Goal: Transaction & Acquisition: Purchase product/service

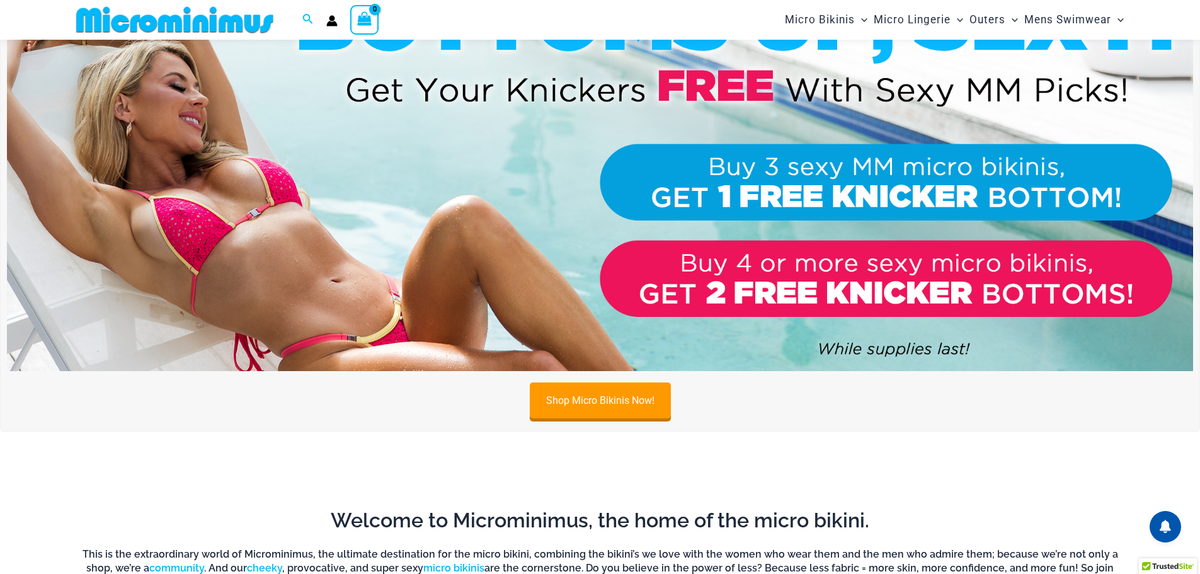
scroll to position [115, 0]
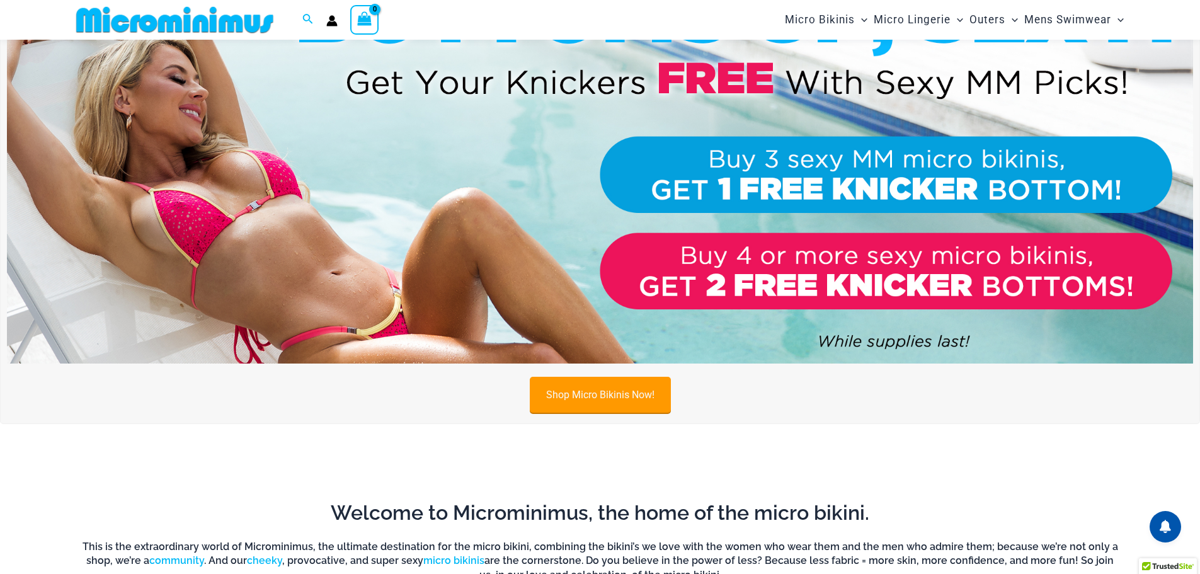
type input "**********"
click at [609, 393] on link "Shop Micro Bikinis Now!" at bounding box center [600, 395] width 141 height 36
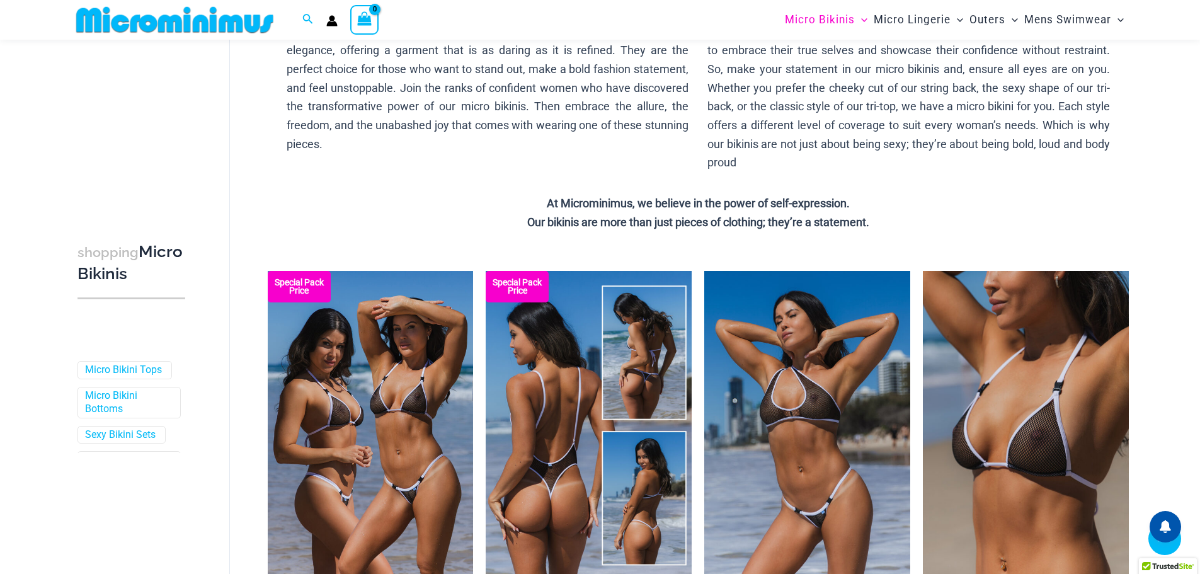
scroll to position [296, 0]
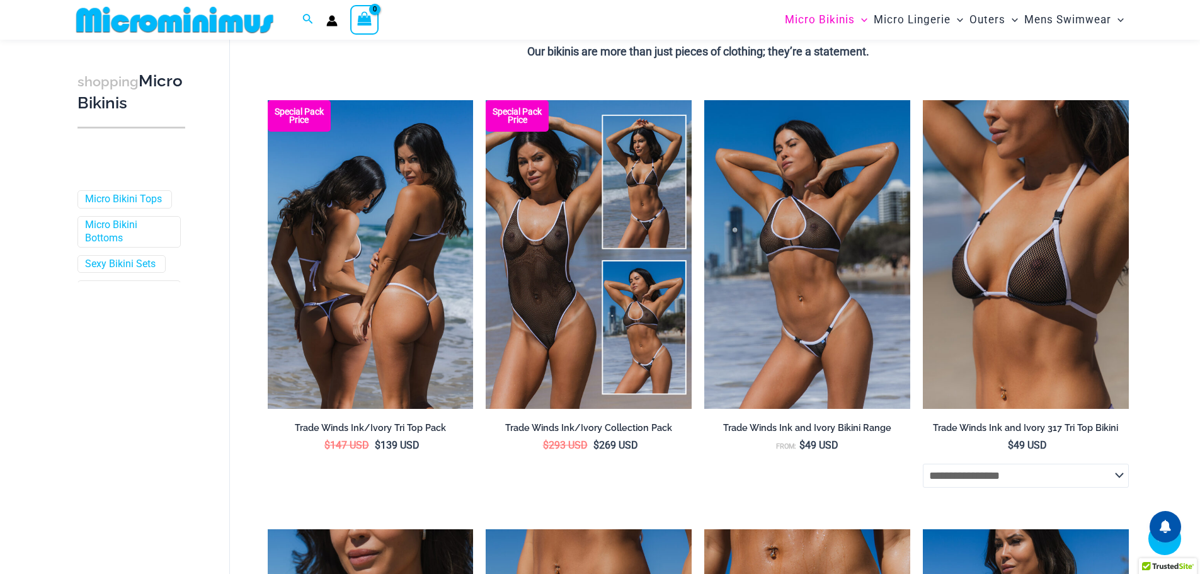
type input "**********"
click at [397, 268] on img at bounding box center [371, 254] width 206 height 309
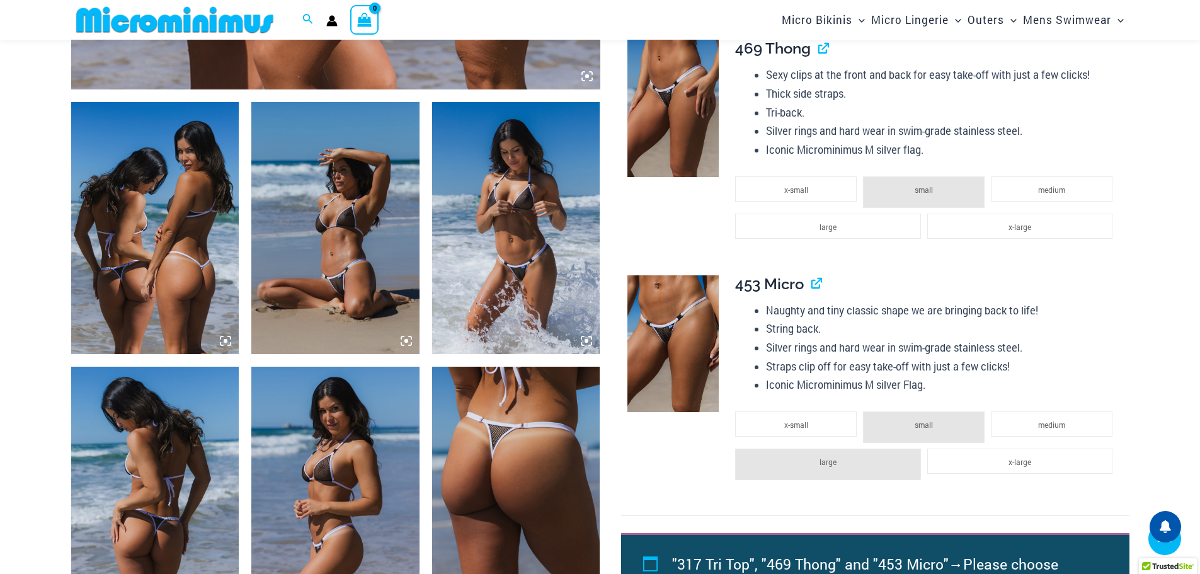
scroll to position [808, 0]
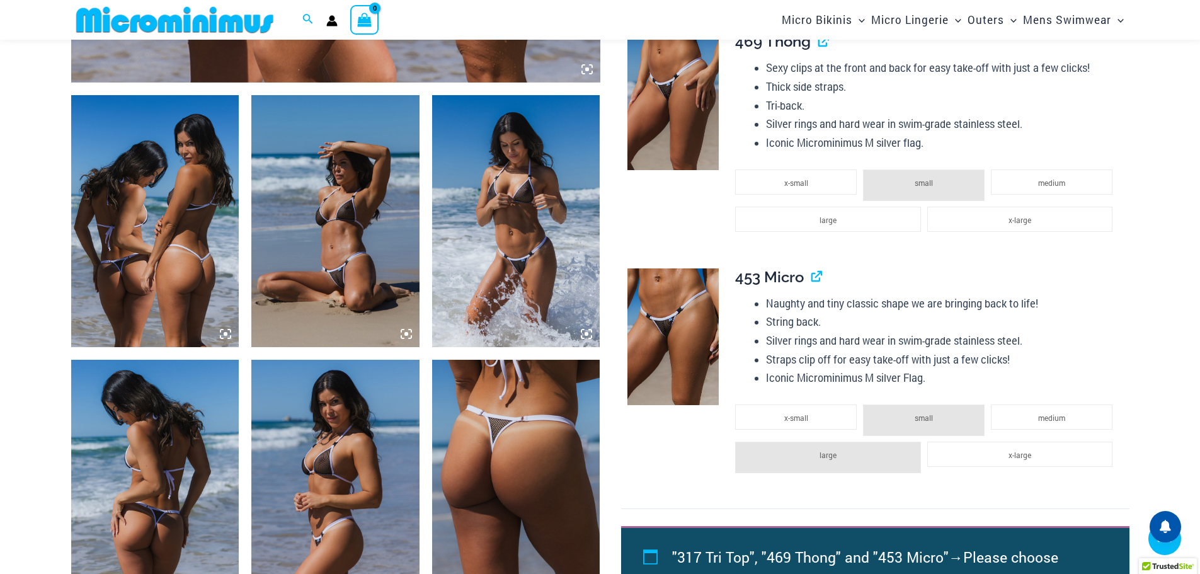
type input "**********"
click at [226, 332] on icon at bounding box center [226, 334] width 4 height 4
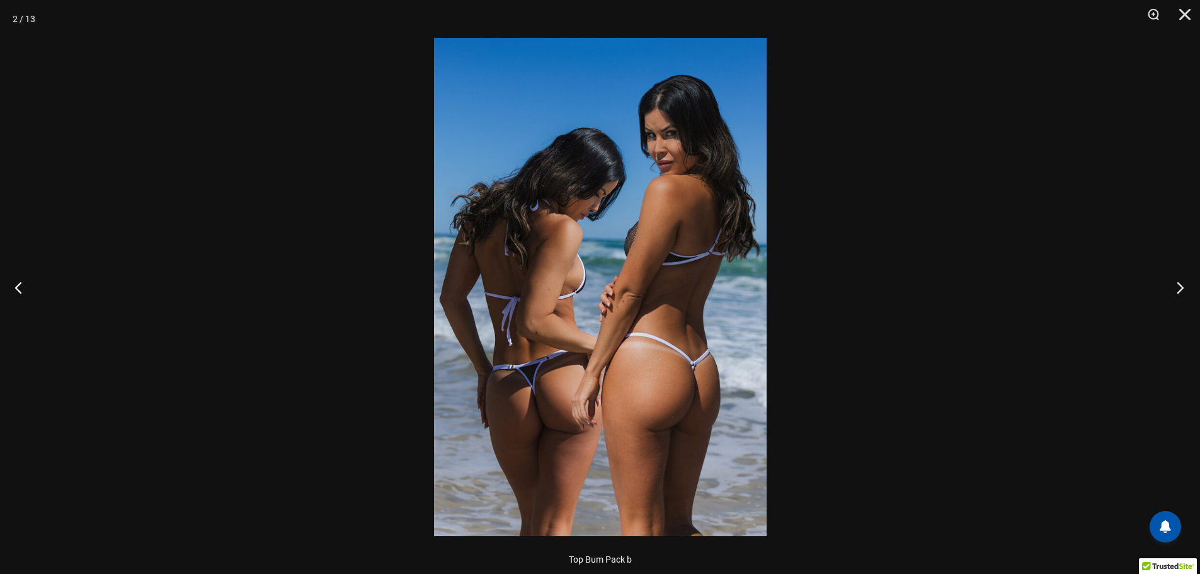
click at [1179, 285] on button "Next" at bounding box center [1176, 287] width 47 height 63
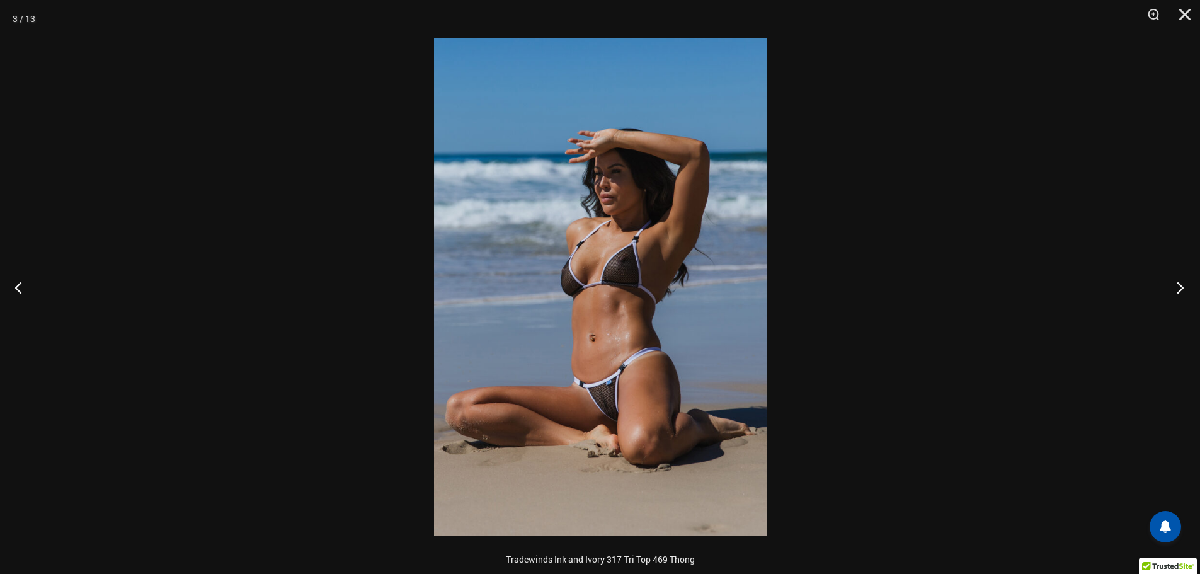
click at [1179, 285] on button "Next" at bounding box center [1176, 287] width 47 height 63
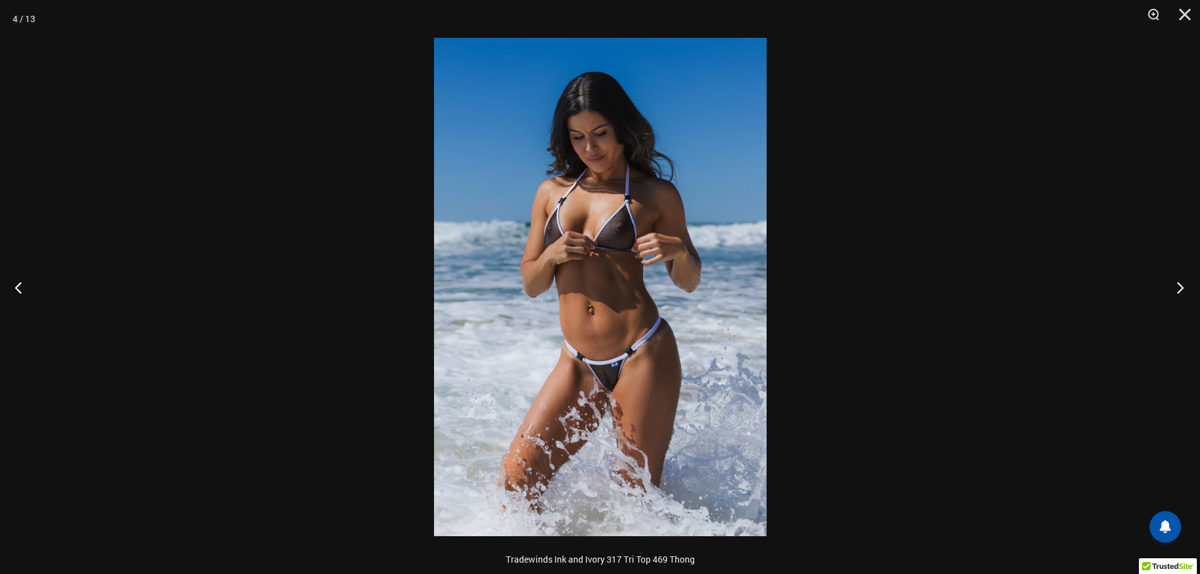
click at [1179, 285] on button "Next" at bounding box center [1176, 287] width 47 height 63
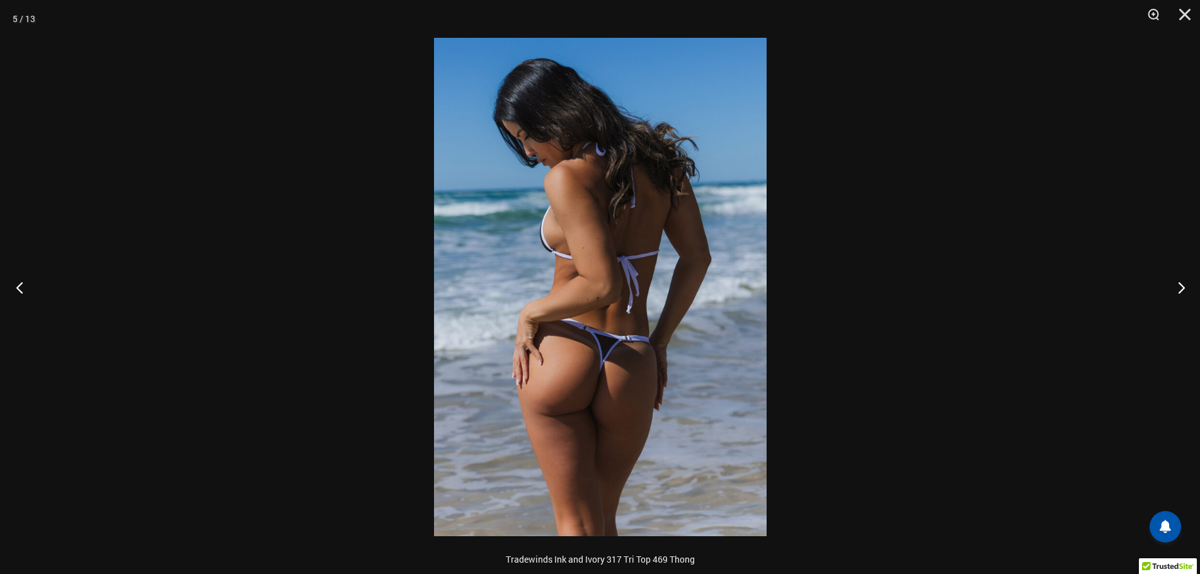
click at [22, 289] on button "Previous" at bounding box center [23, 287] width 47 height 63
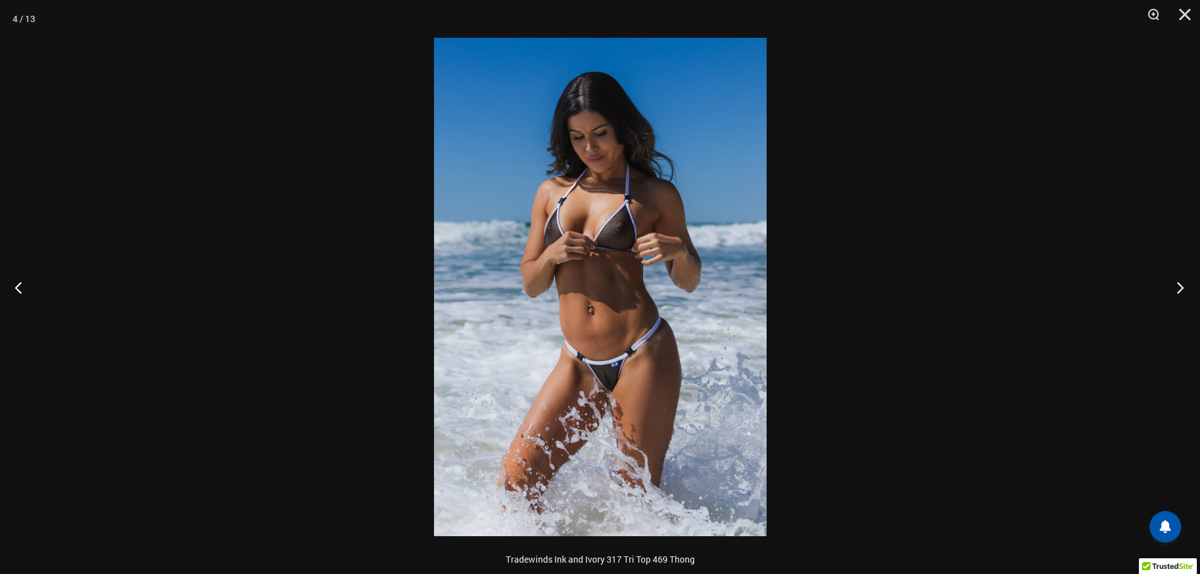
click at [1182, 287] on button "Next" at bounding box center [1176, 287] width 47 height 63
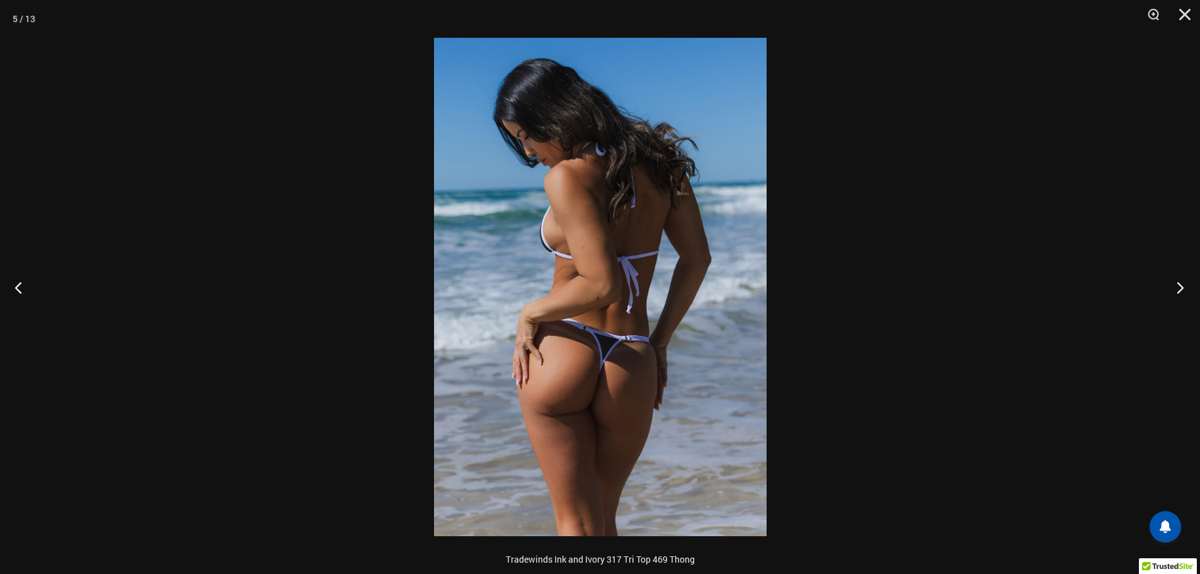
click at [1182, 287] on button "Next" at bounding box center [1176, 287] width 47 height 63
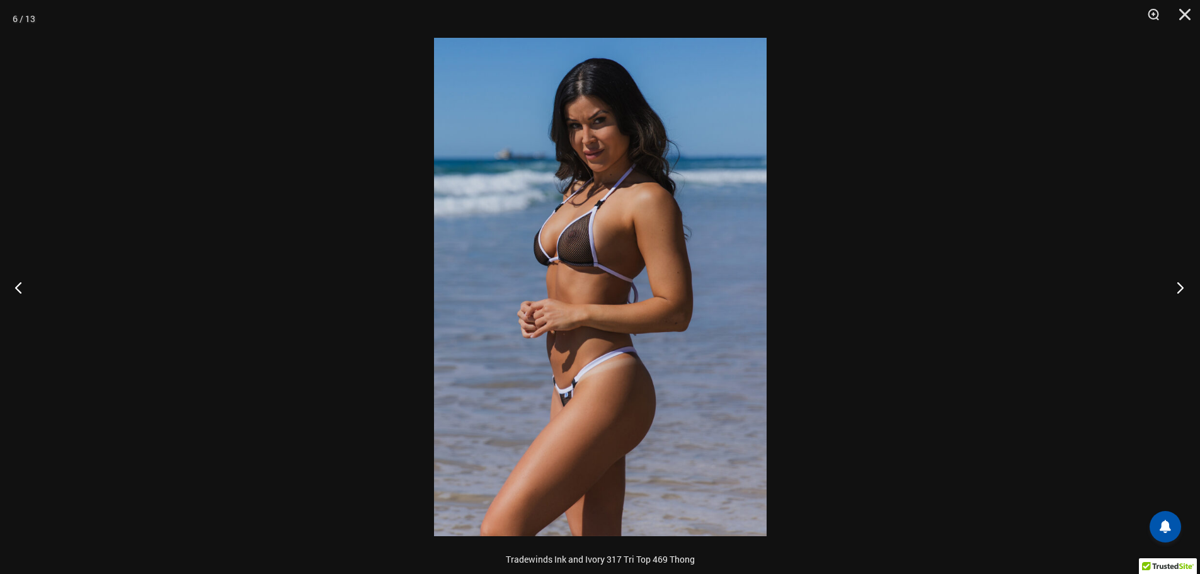
click at [1182, 287] on button "Next" at bounding box center [1176, 287] width 47 height 63
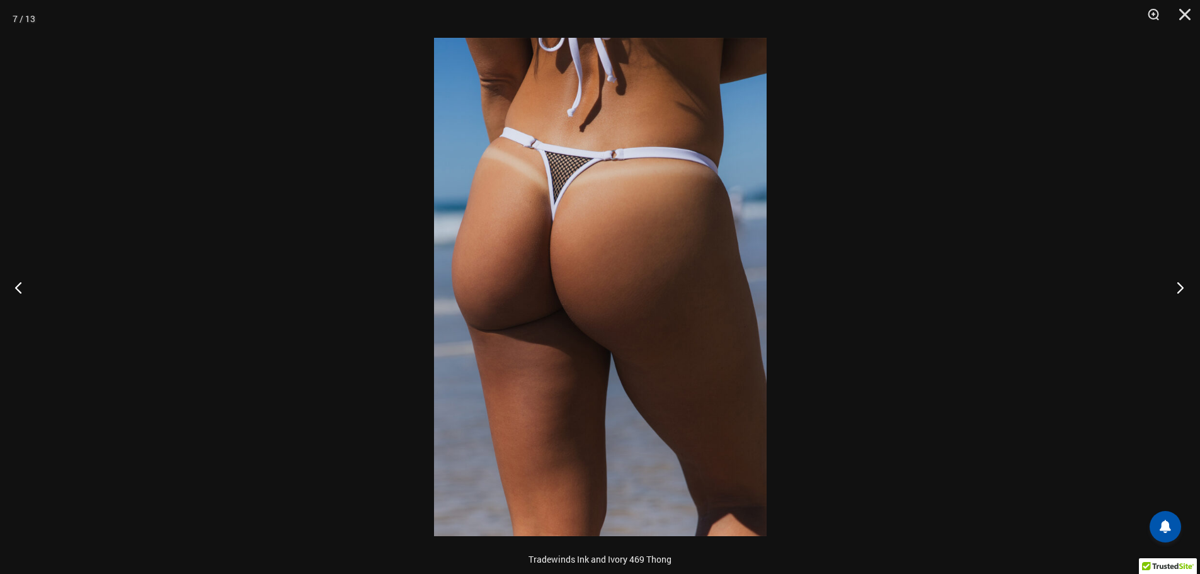
click at [1182, 287] on button "Next" at bounding box center [1176, 287] width 47 height 63
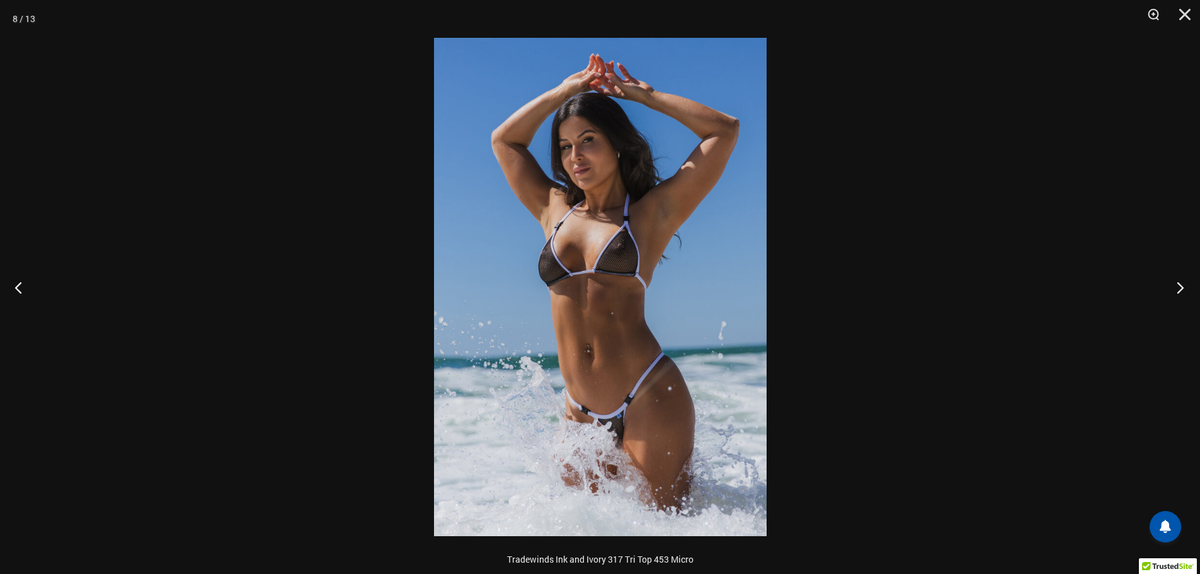
click at [1182, 287] on button "Next" at bounding box center [1176, 287] width 47 height 63
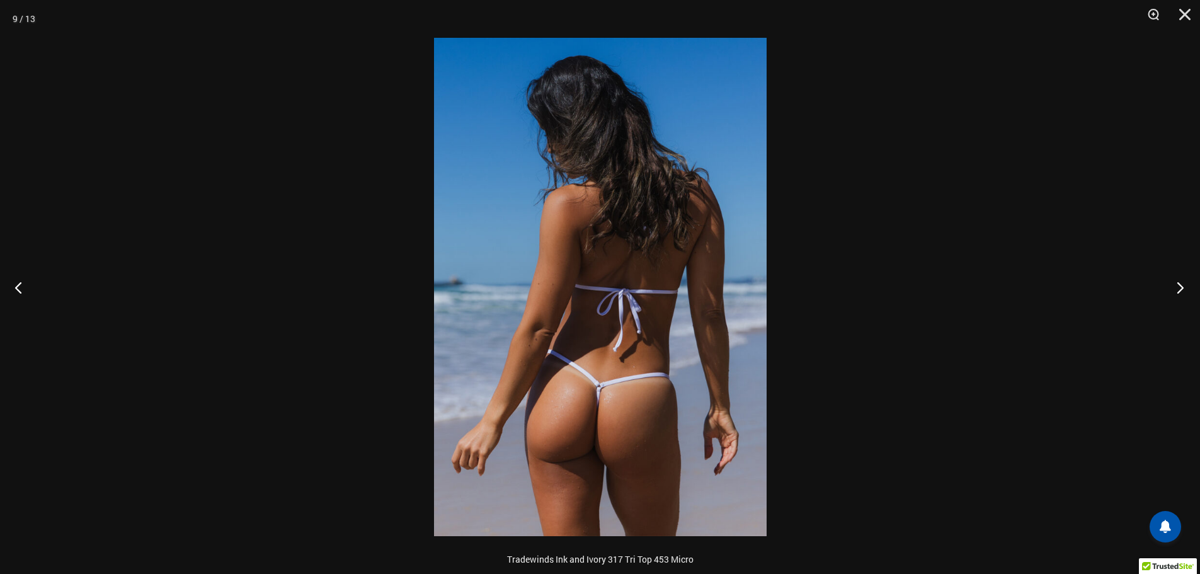
click at [1182, 287] on button "Next" at bounding box center [1176, 287] width 47 height 63
